Goal: Complete application form

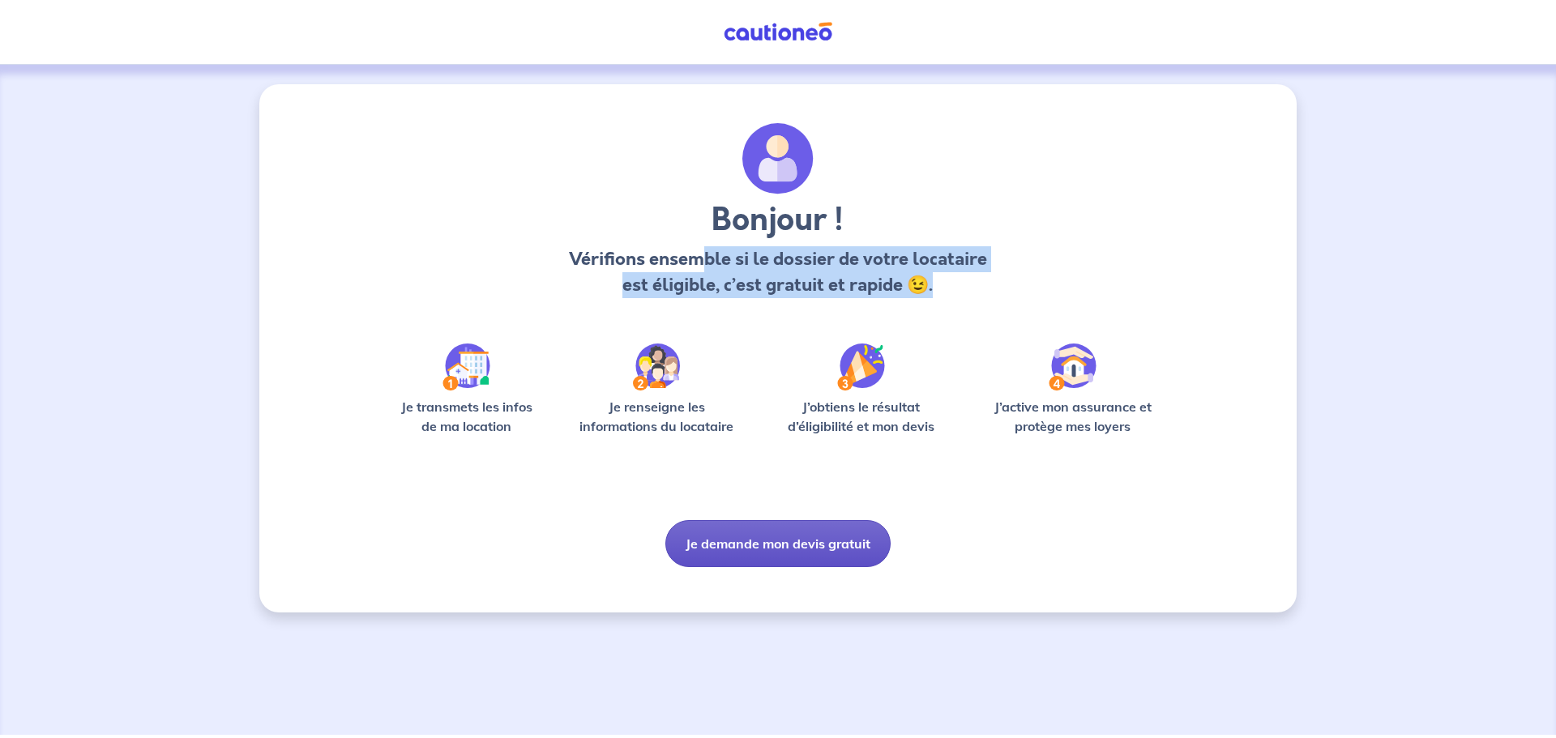
click at [786, 543] on button "Je demande mon devis gratuit" at bounding box center [777, 543] width 225 height 47
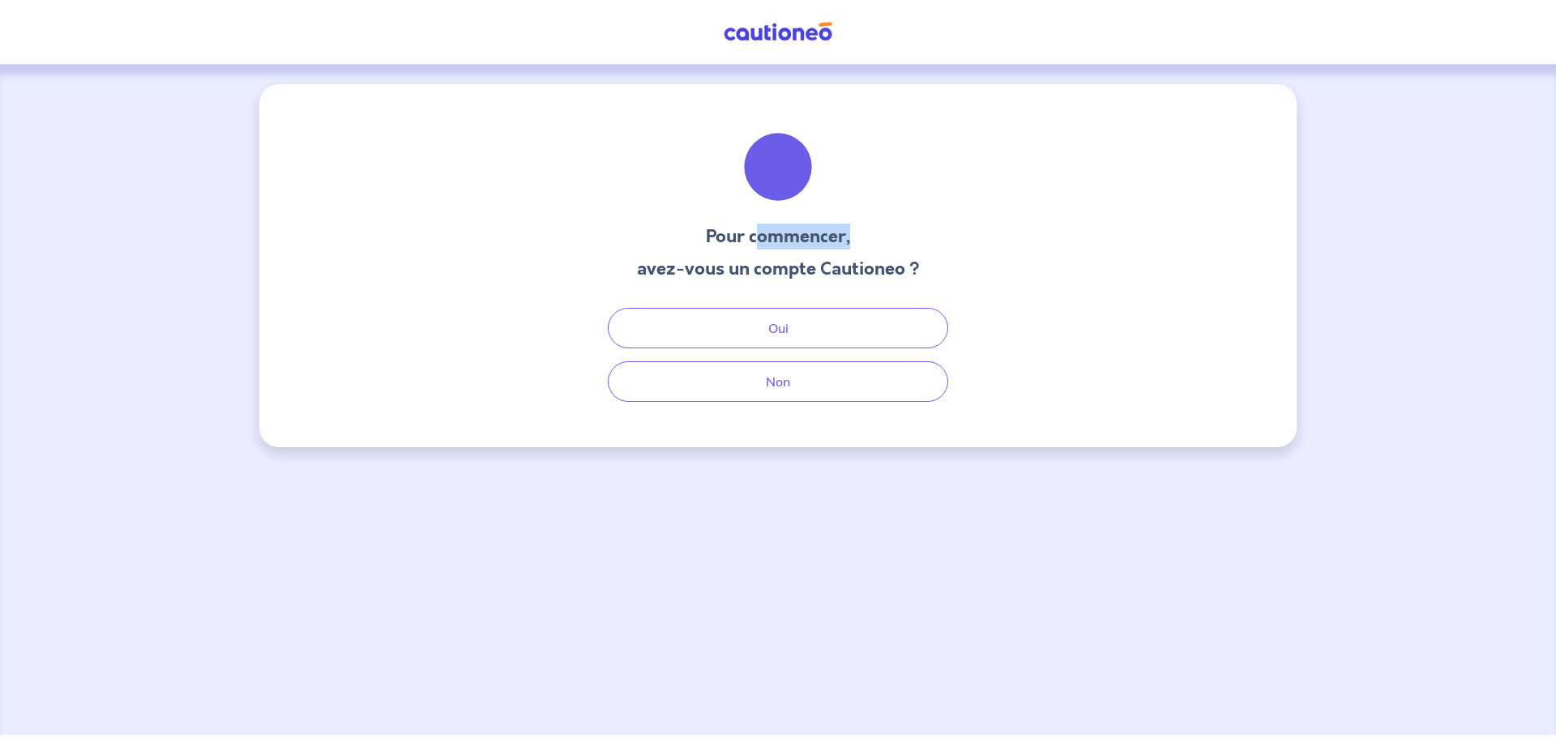
drag, startPoint x: 766, startPoint y: 226, endPoint x: 897, endPoint y: 255, distance: 133.7
click at [907, 246] on h3 "Pour commencer," at bounding box center [778, 237] width 283 height 26
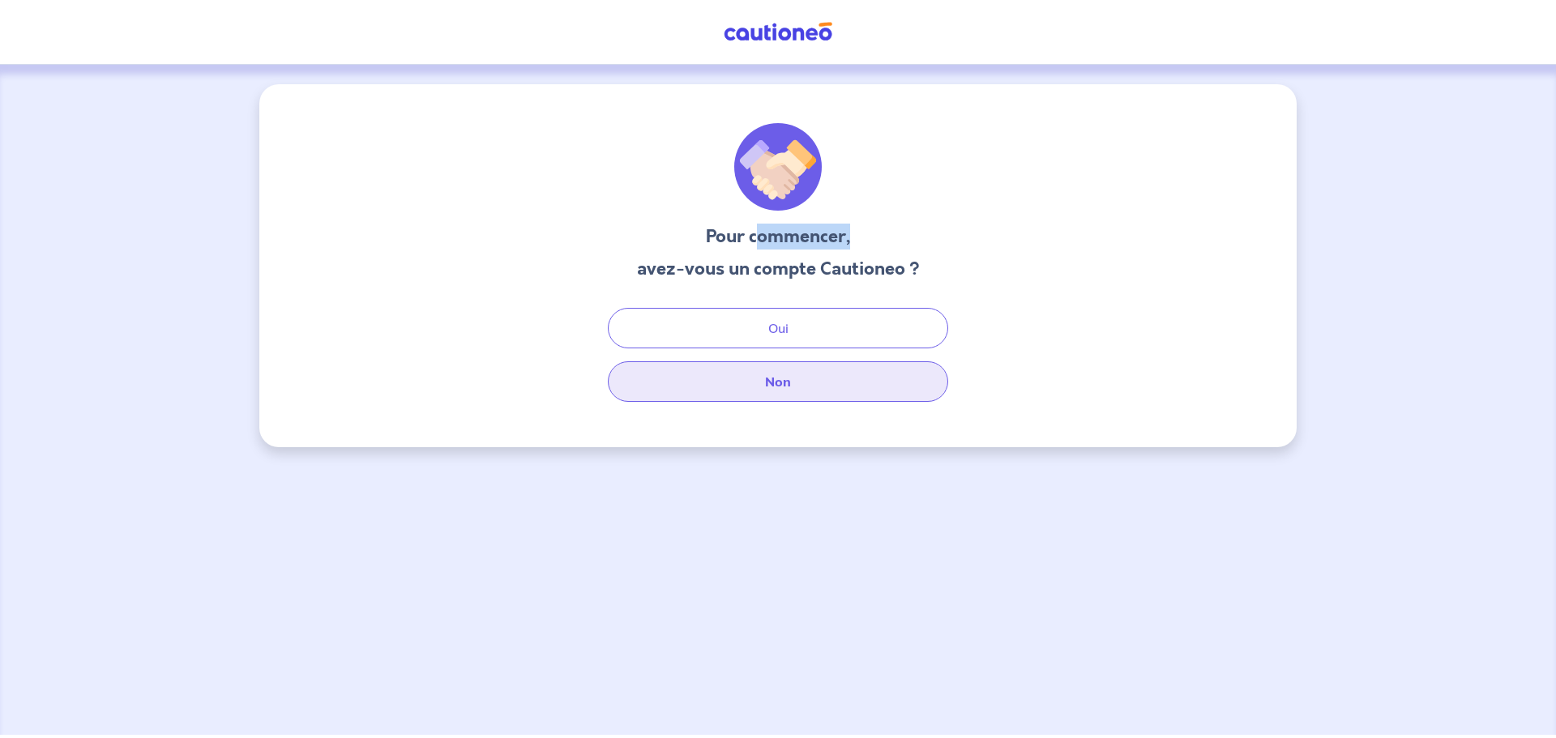
click at [812, 395] on button "Non" at bounding box center [778, 381] width 340 height 41
click at [748, 377] on button "Non" at bounding box center [778, 381] width 340 height 41
